Goal: Task Accomplishment & Management: Manage account settings

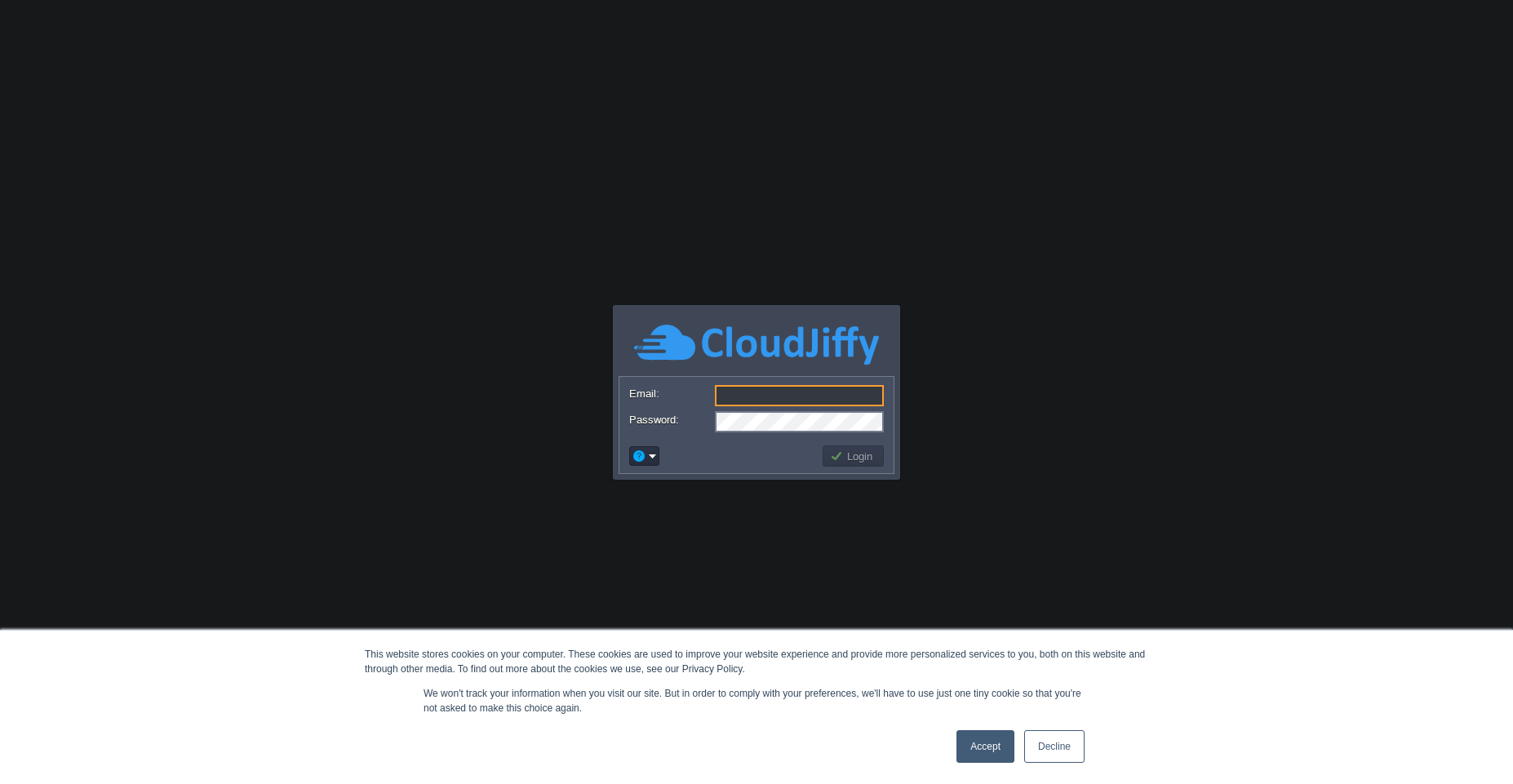
click at [999, 752] on link "Accept" at bounding box center [985, 747] width 58 height 33
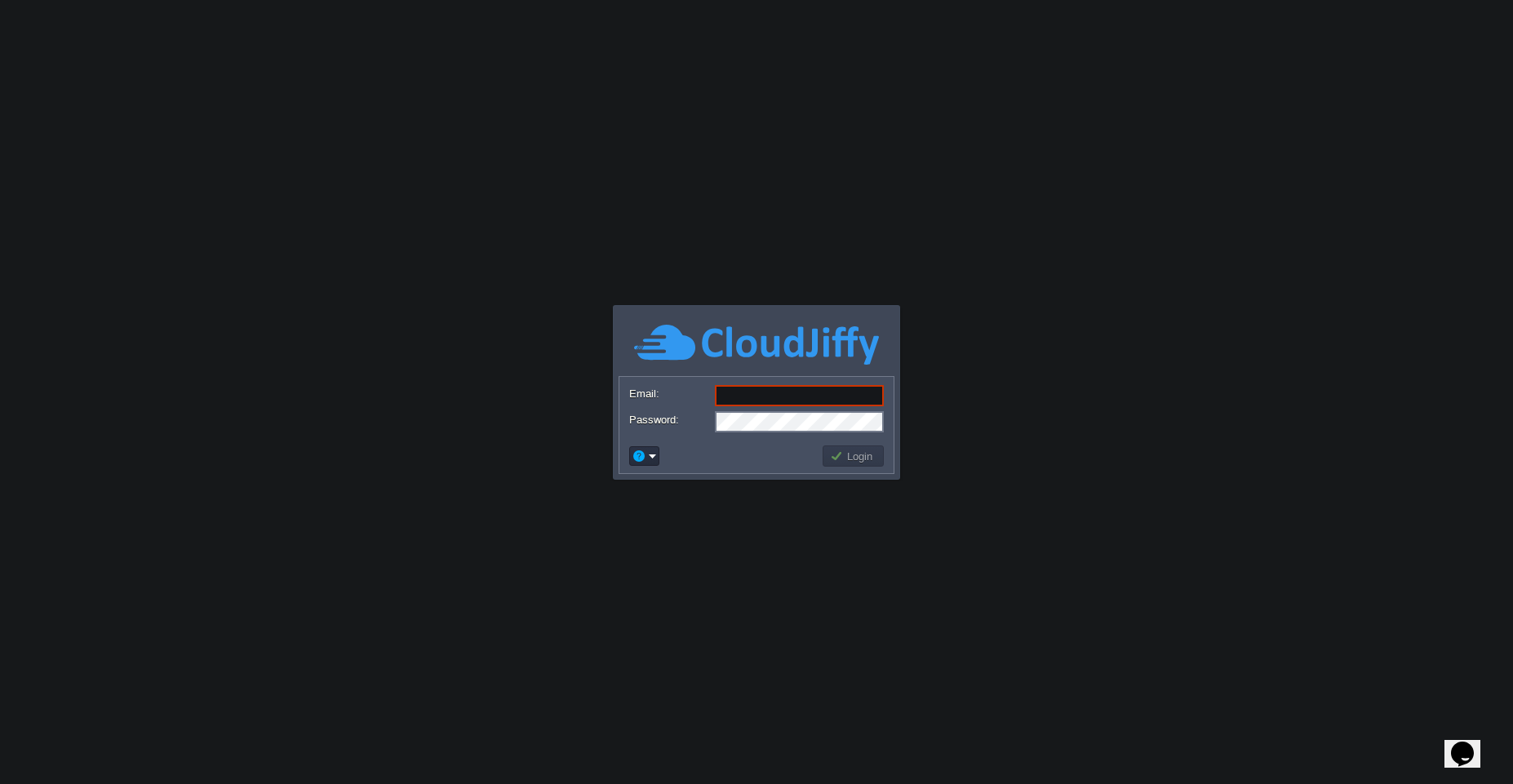
click at [750, 398] on input "Email:" at bounding box center [800, 395] width 169 height 22
type input "[EMAIL_ADDRESS][DOMAIN_NAME]"
click at [747, 408] on form "Email: [EMAIL_ADDRESS][DOMAIN_NAME] Password:" at bounding box center [756, 408] width 274 height 62
click at [863, 465] on td "Login" at bounding box center [852, 455] width 61 height 22
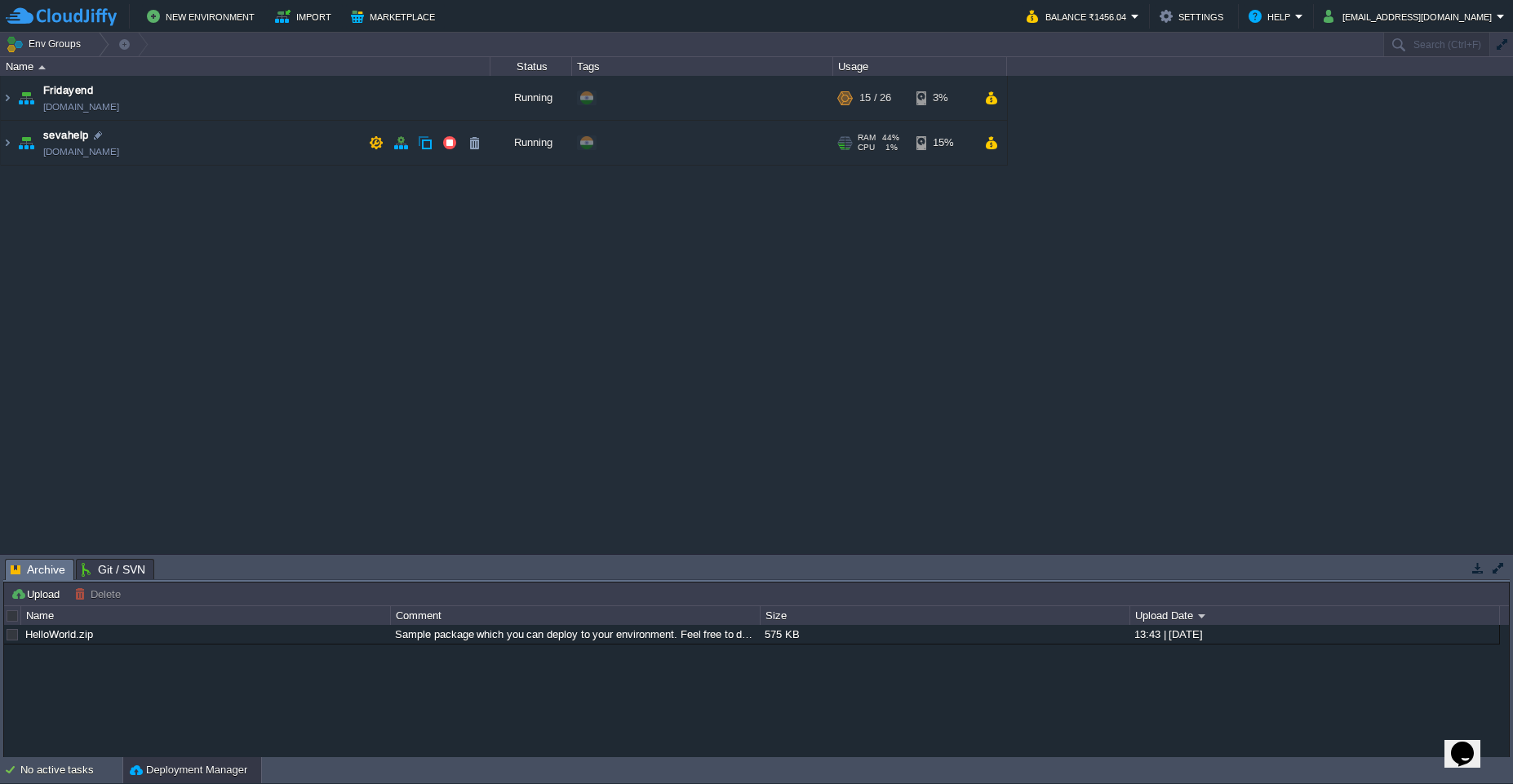
click at [176, 149] on td "sevahelp [DOMAIN_NAME]" at bounding box center [245, 143] width 489 height 45
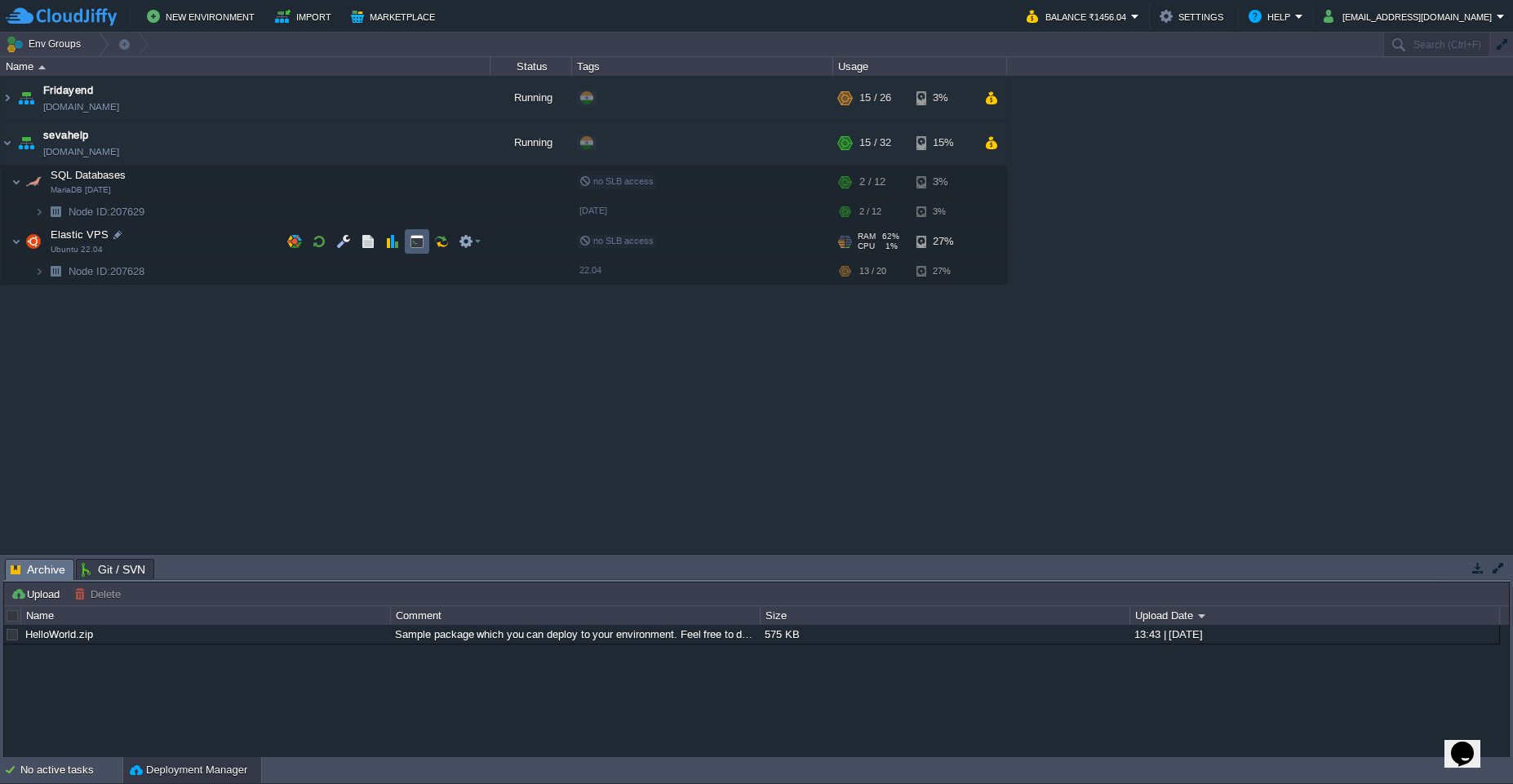
click at [417, 246] on button "button" at bounding box center [417, 241] width 15 height 15
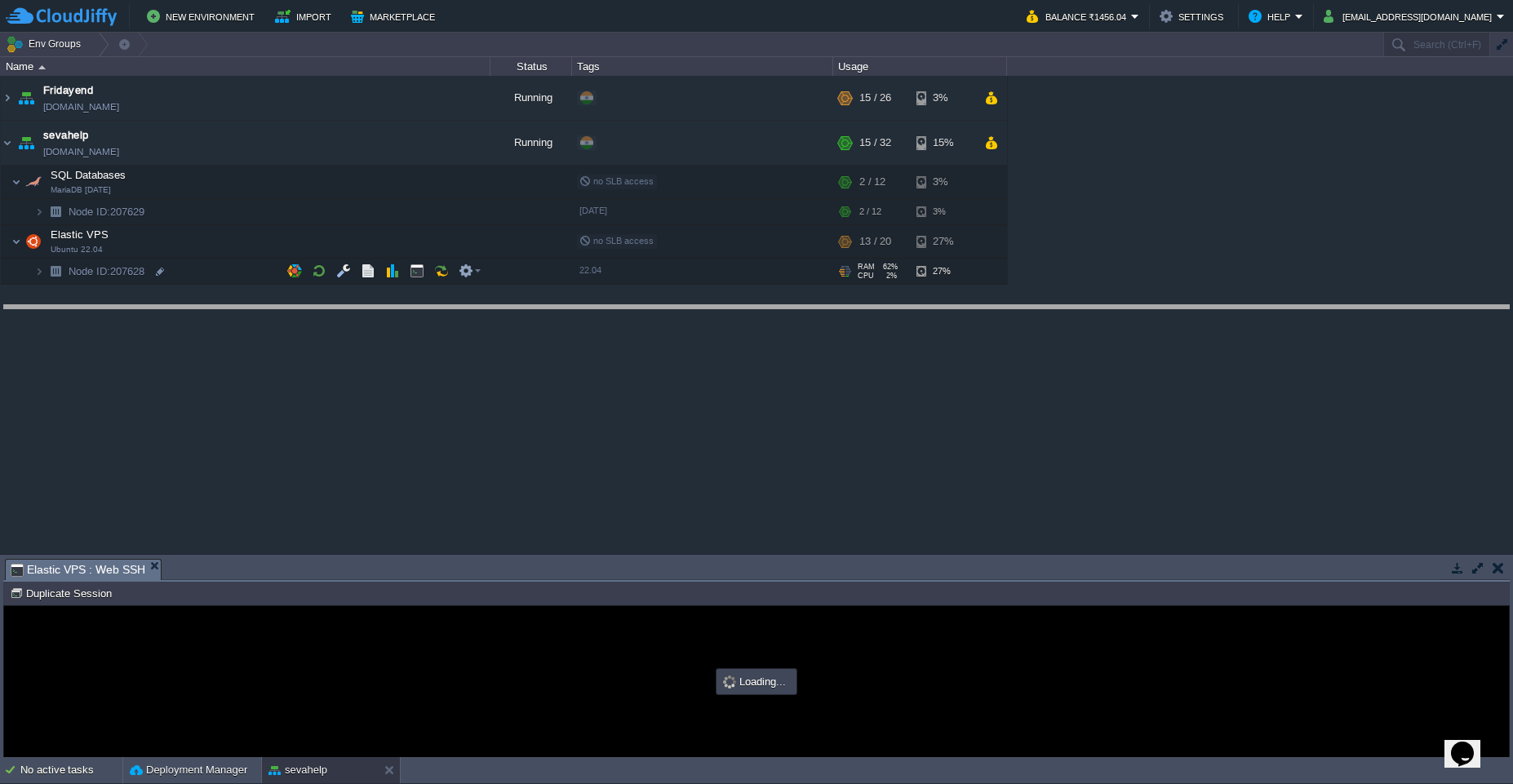
drag, startPoint x: 625, startPoint y: 574, endPoint x: 653, endPoint y: 320, distance: 255.5
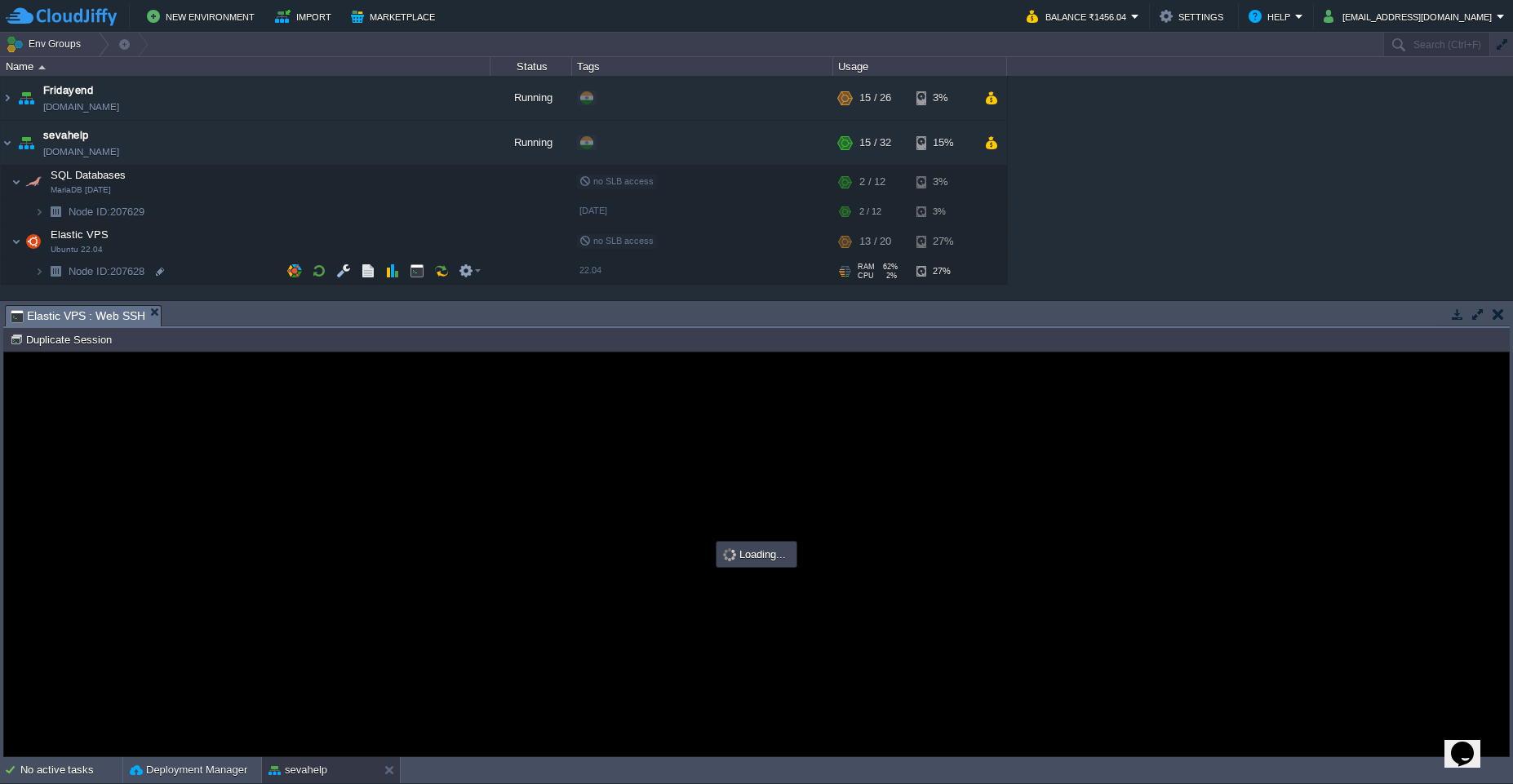
type input "#000000"
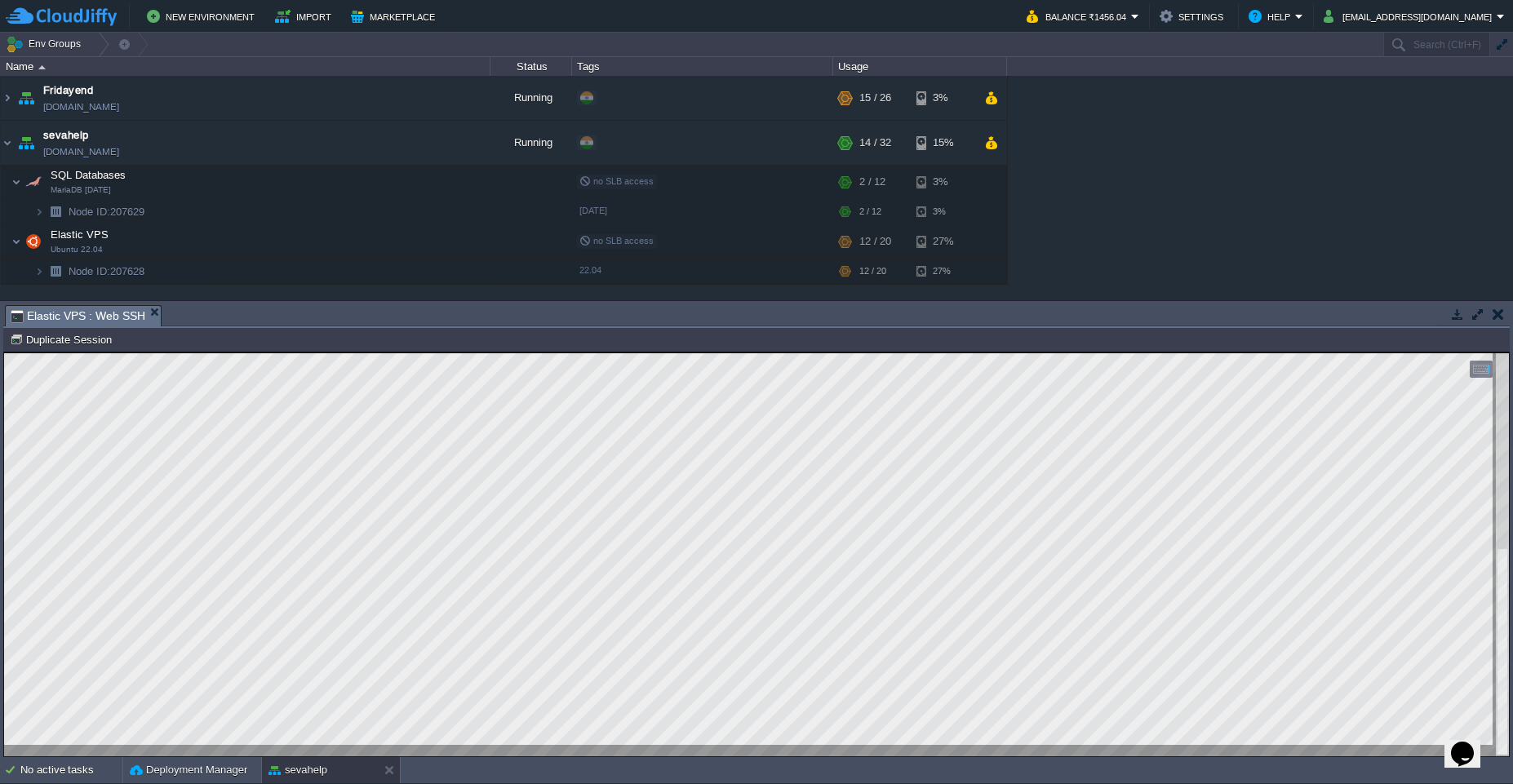
click at [1499, 317] on button "button" at bounding box center [1497, 314] width 11 height 15
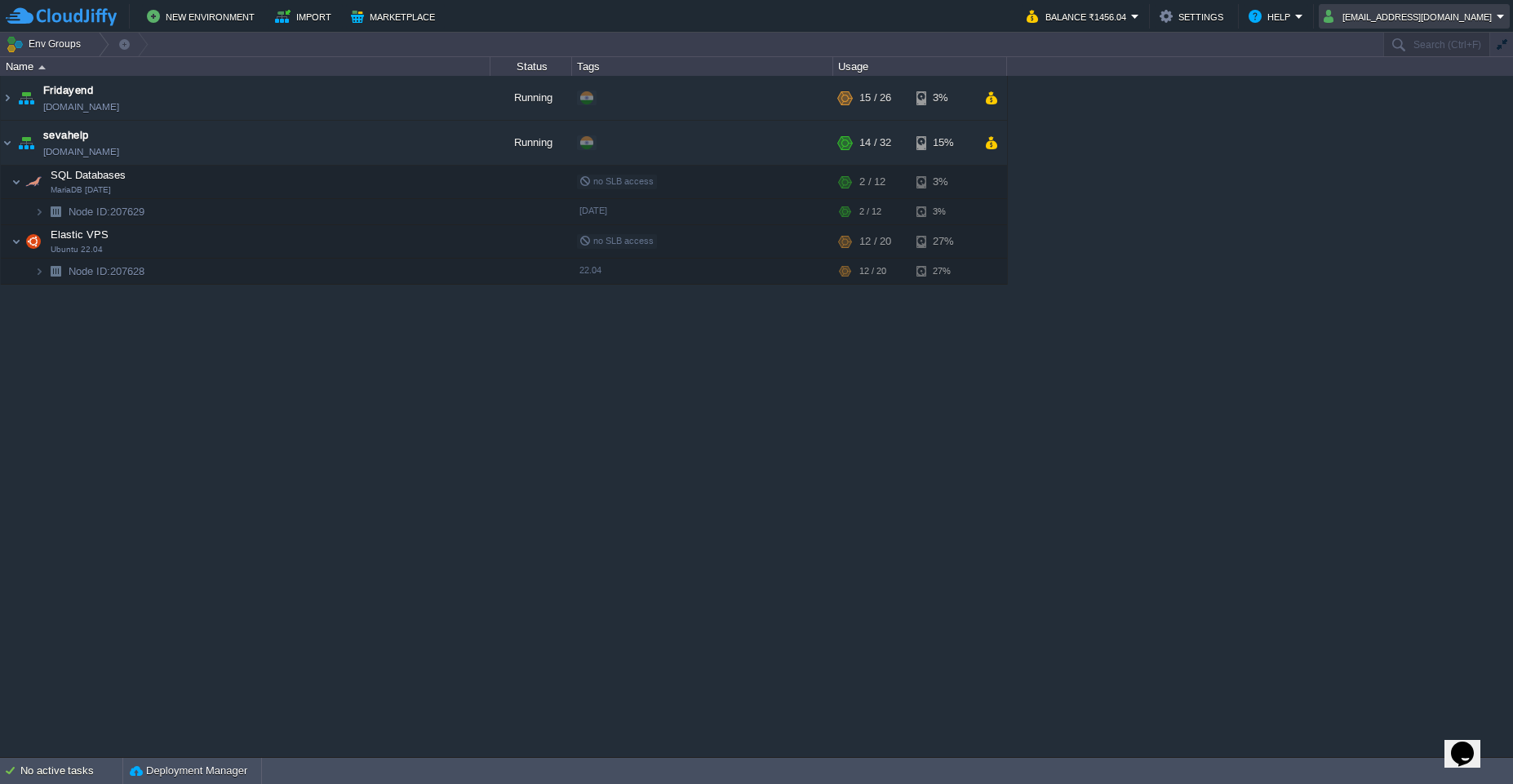
click at [1483, 18] on button "[EMAIL_ADDRESS][DOMAIN_NAME]" at bounding box center [1409, 16] width 173 height 20
click at [1414, 89] on span "Sign out" at bounding box center [1405, 86] width 39 height 12
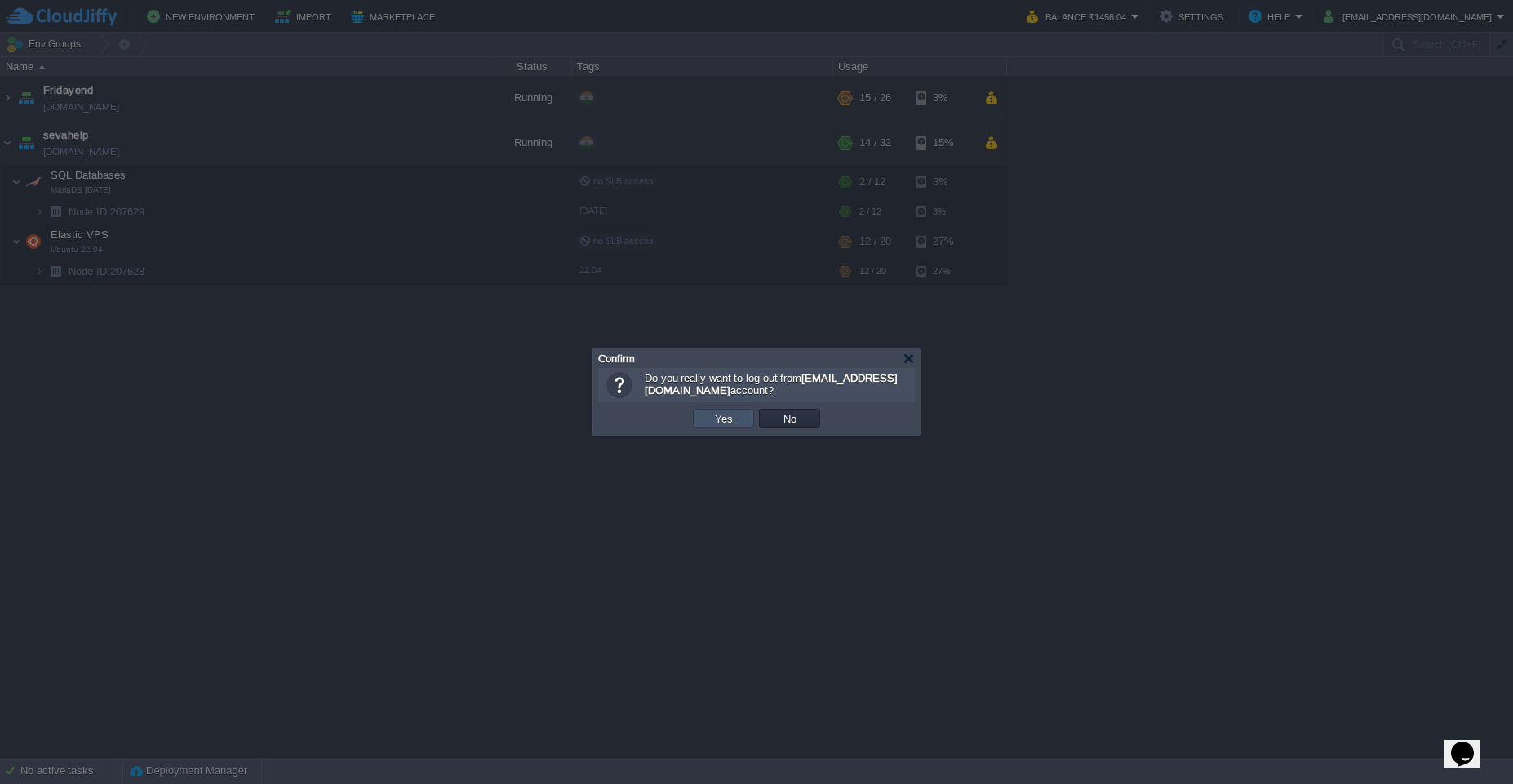
click at [723, 423] on button "Yes" at bounding box center [724, 418] width 28 height 15
